Goal: Find specific page/section: Find specific page/section

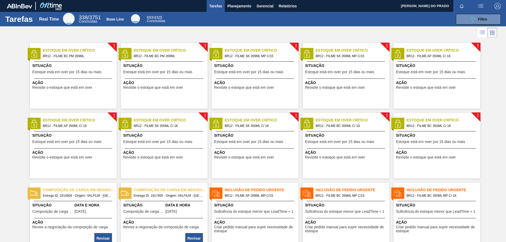
click at [204, 46] on span "!" at bounding box center [205, 46] width 2 height 4
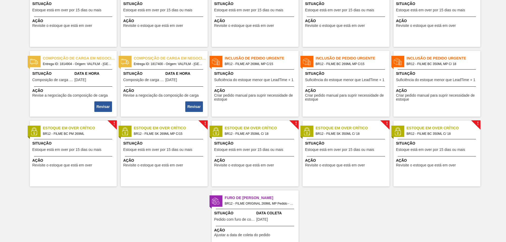
scroll to position [158, 0]
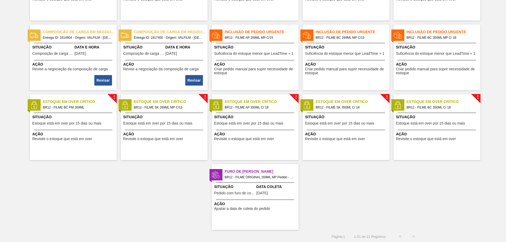
click at [248, 193] on span "Pedido com furo de coleta" at bounding box center [234, 193] width 41 height 4
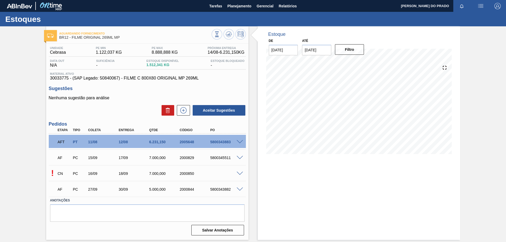
click at [239, 142] on span at bounding box center [240, 142] width 6 height 4
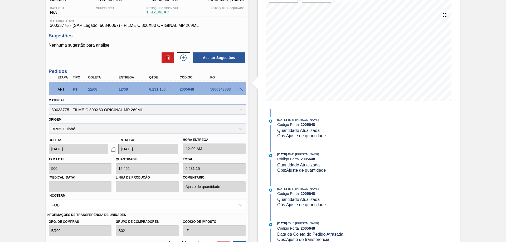
scroll to position [79, 0]
